Goal: Check status: Check status

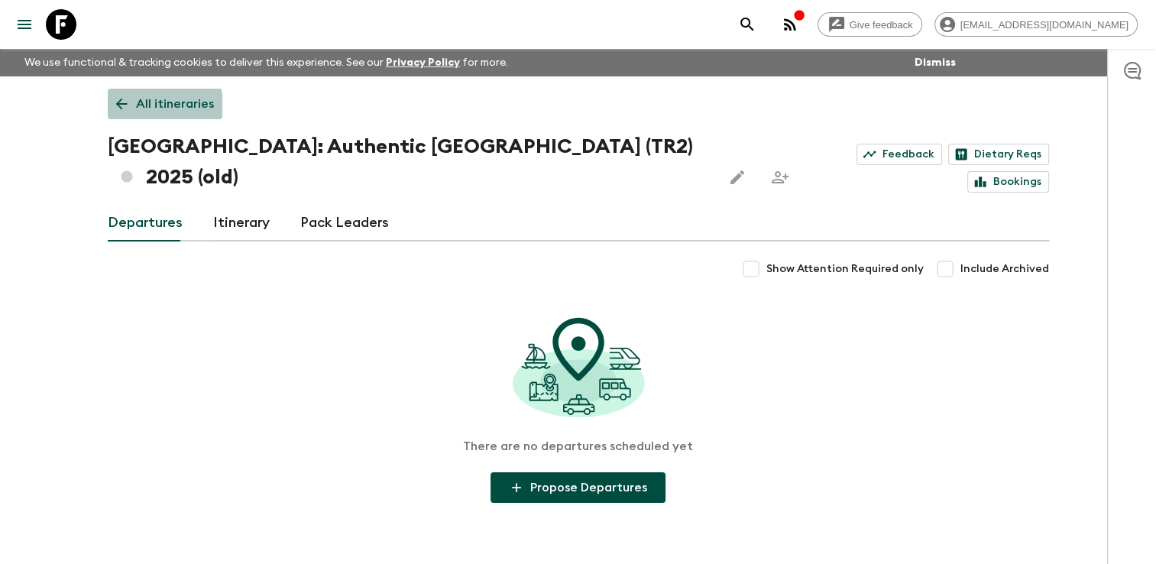
click at [139, 106] on p "All itineraries" at bounding box center [175, 104] width 78 height 18
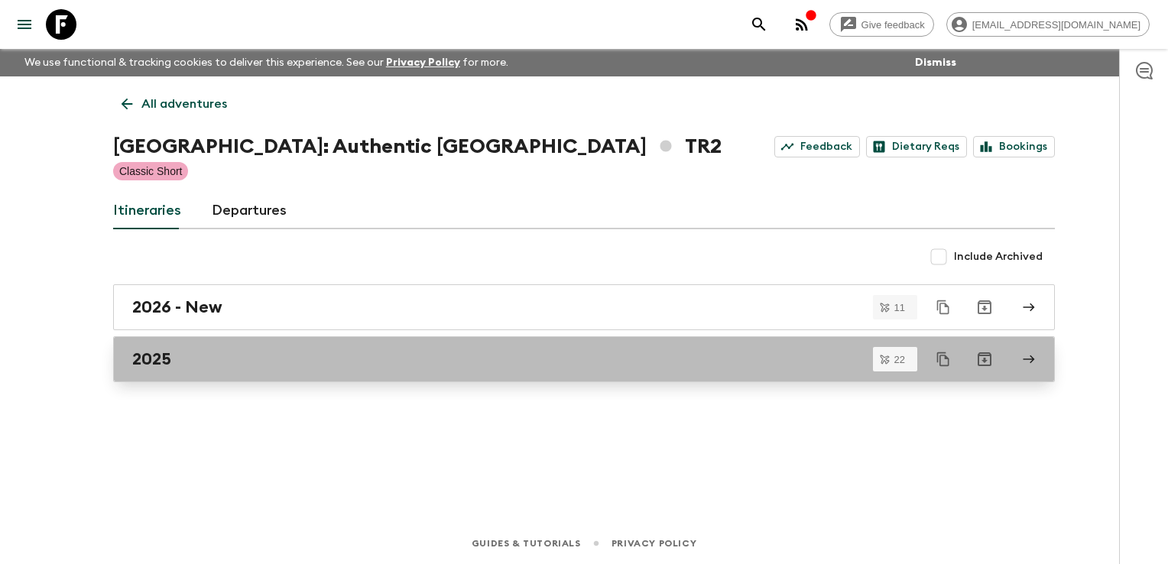
click at [232, 356] on div "2025" at bounding box center [569, 359] width 874 height 20
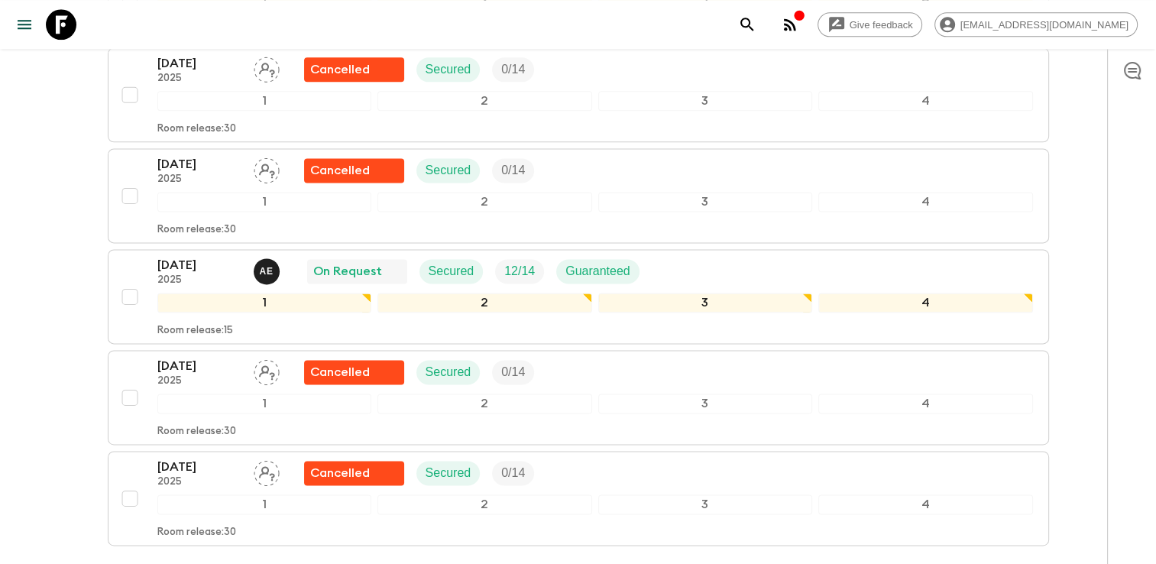
scroll to position [2063, 0]
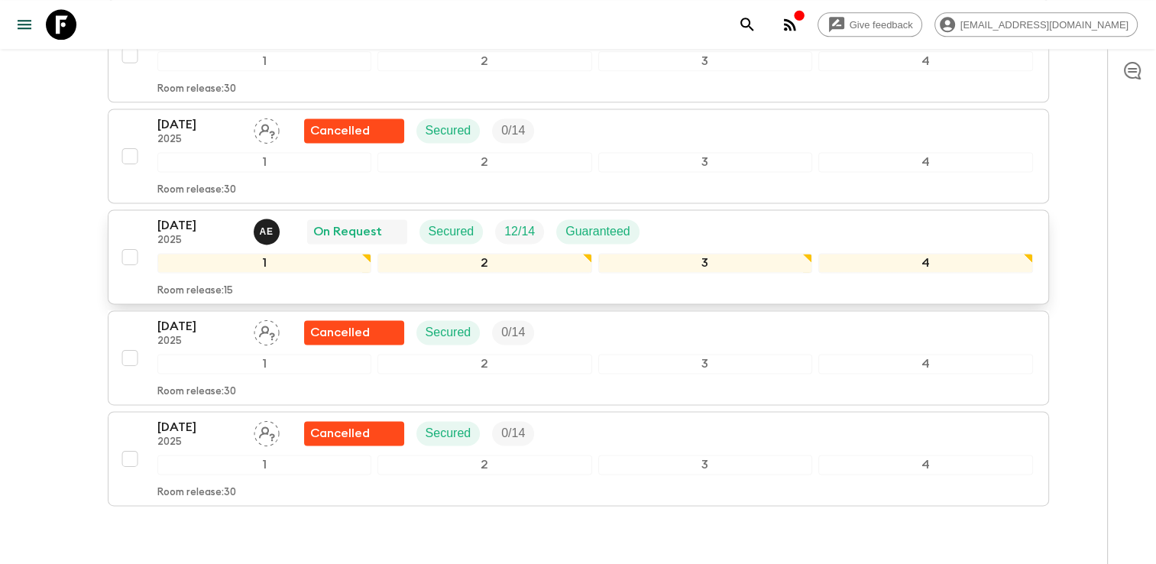
click at [685, 216] on div "[DATE] 2025 A E On Request Secured 12 / 14 Guaranteed" at bounding box center [595, 231] width 876 height 31
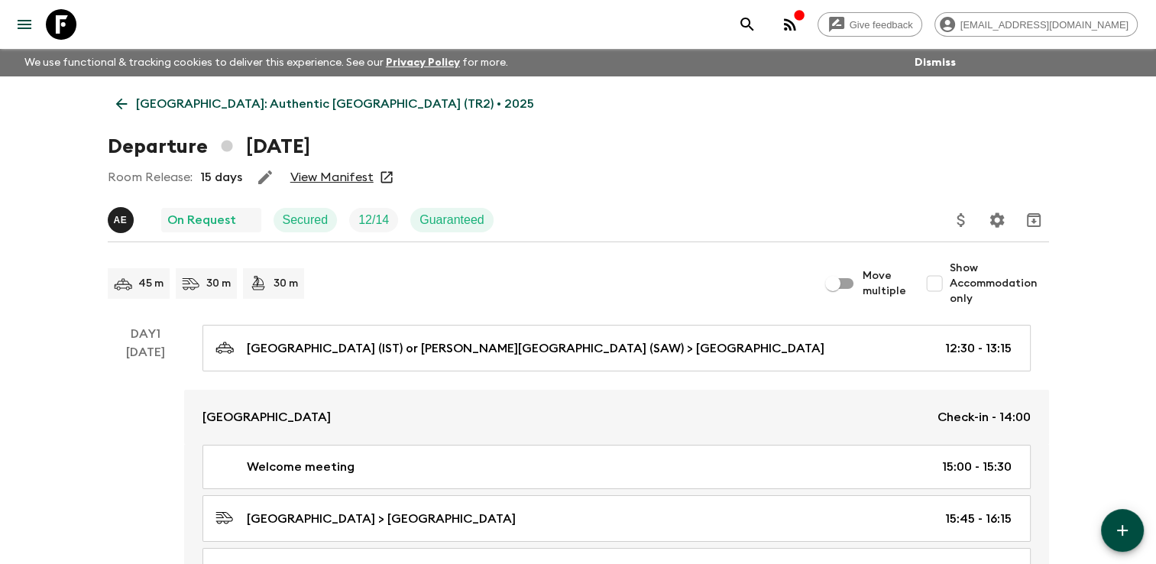
click at [334, 179] on link "View Manifest" at bounding box center [331, 177] width 83 height 15
